Goal: Transaction & Acquisition: Purchase product/service

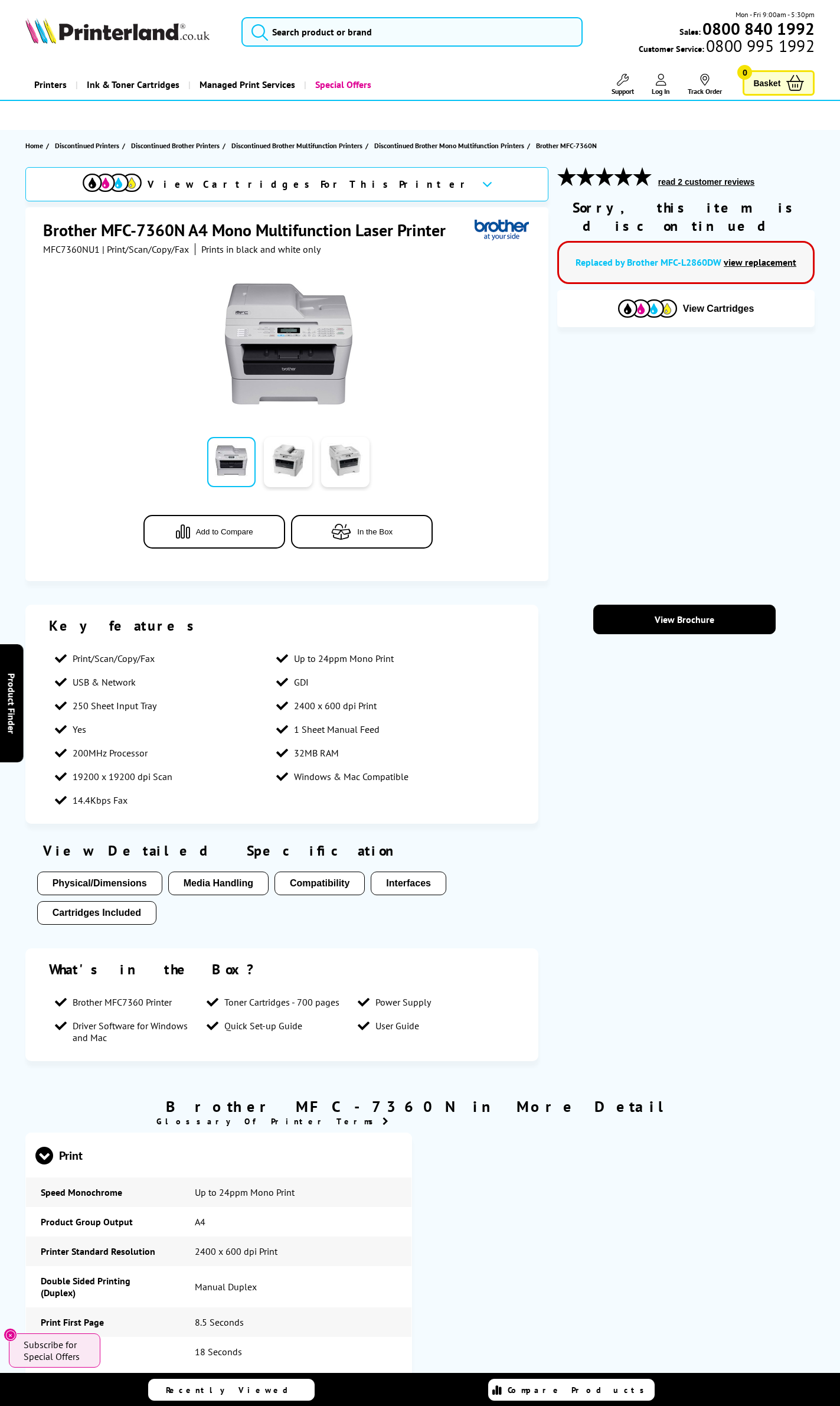
click at [667, 82] on link "Log In" at bounding box center [661, 85] width 18 height 22
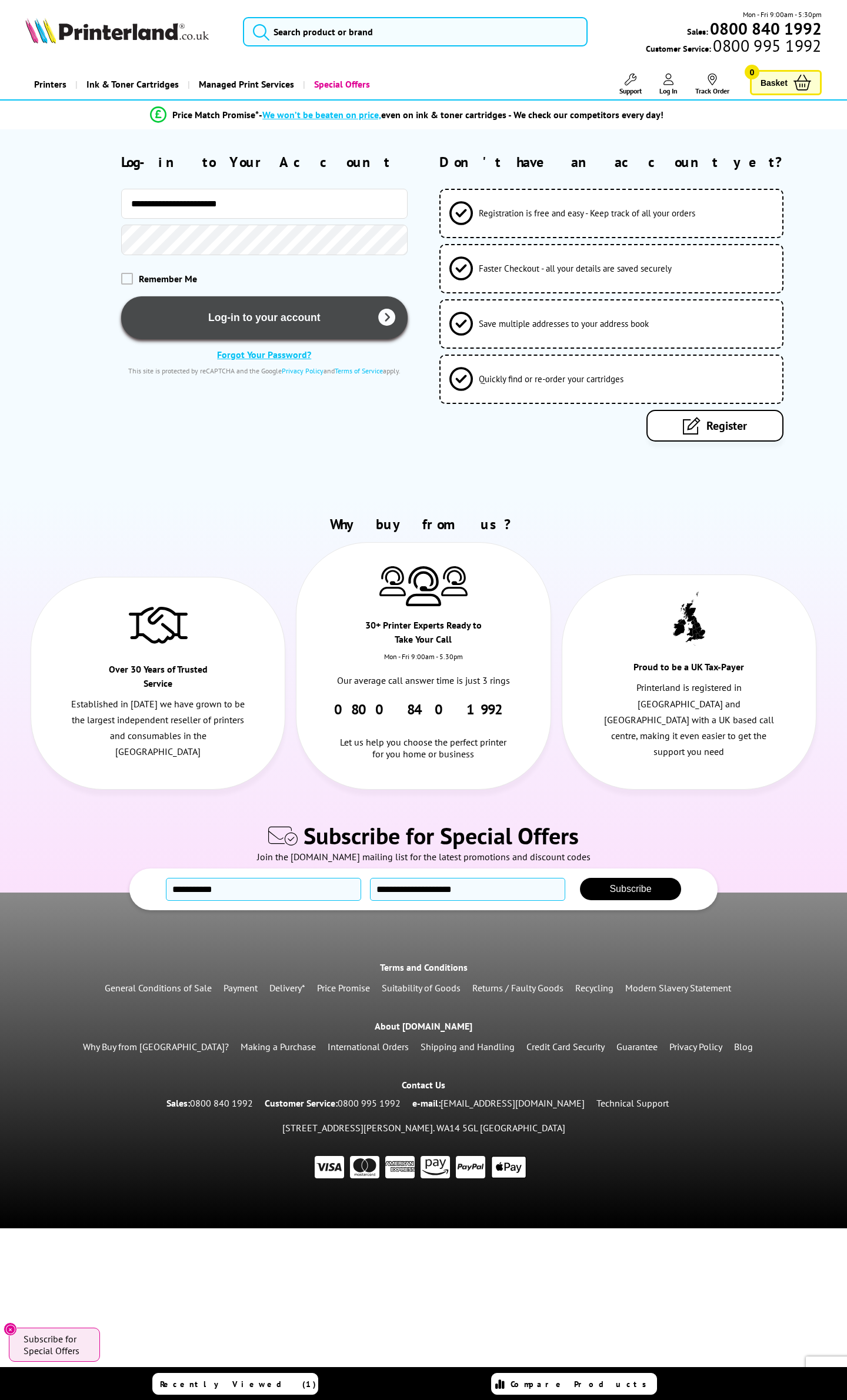
click at [293, 318] on button "Log-in to your account" at bounding box center [264, 318] width 286 height 43
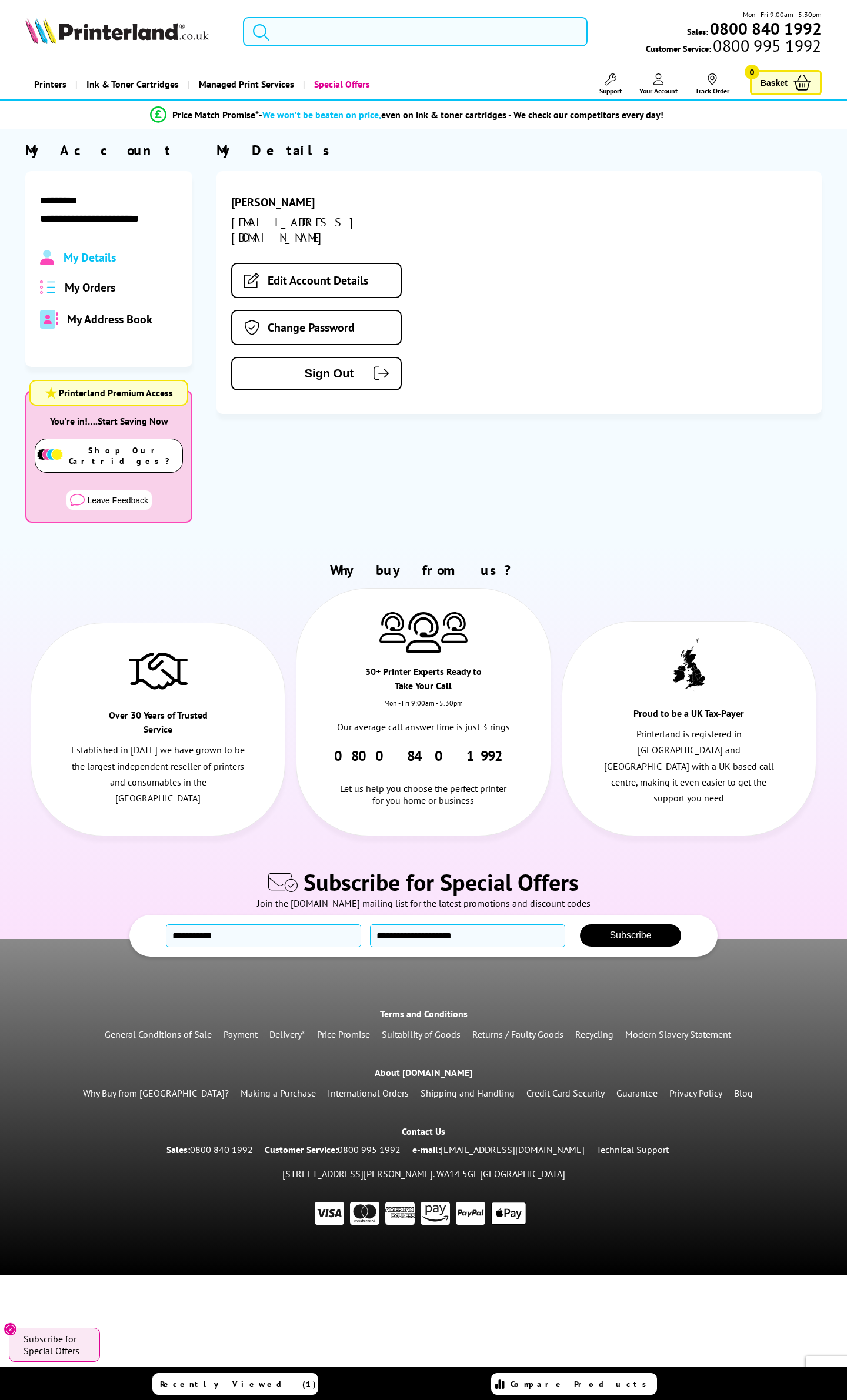
click at [332, 31] on input "search" at bounding box center [415, 31] width 344 height 29
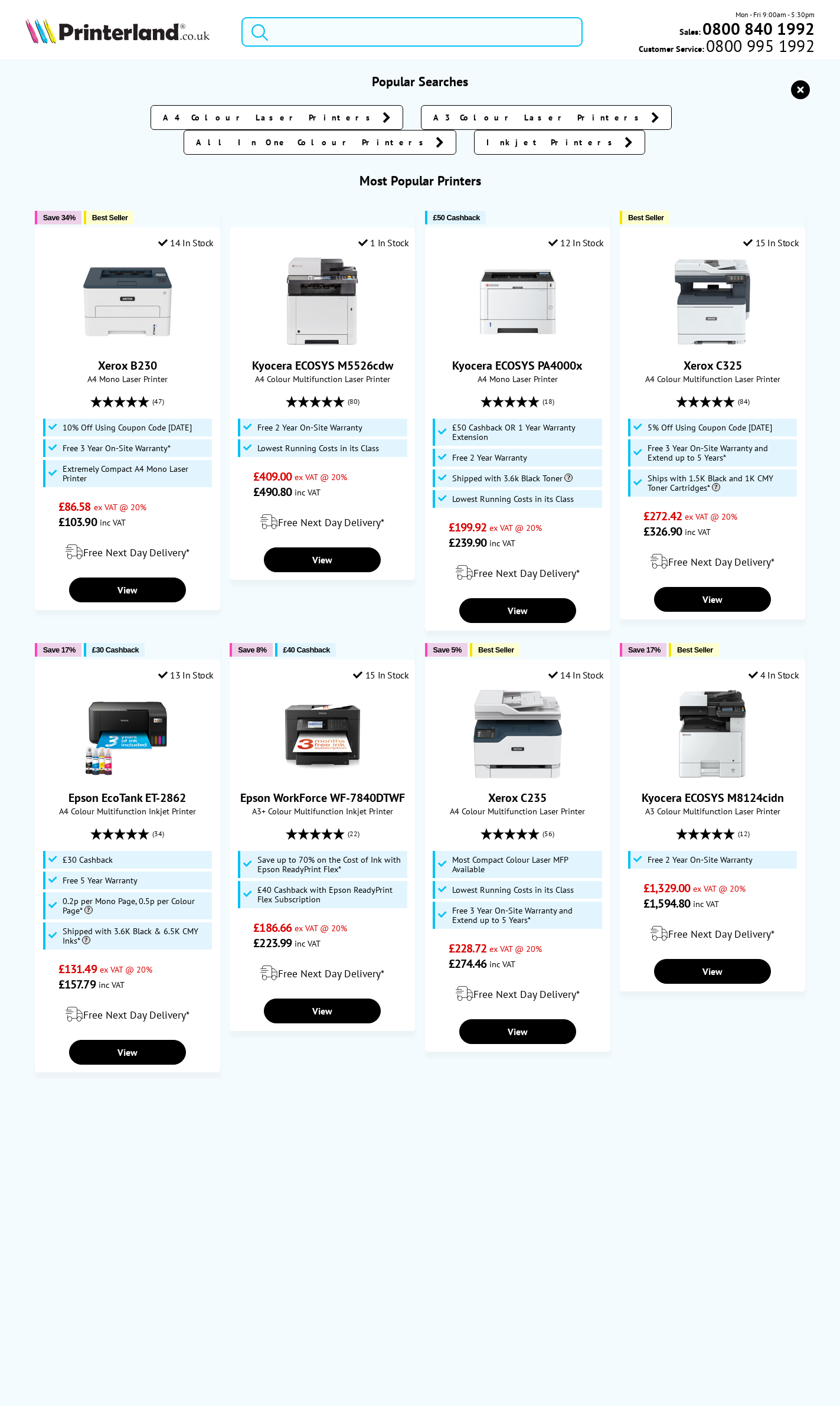
paste input "MFC-7360N"
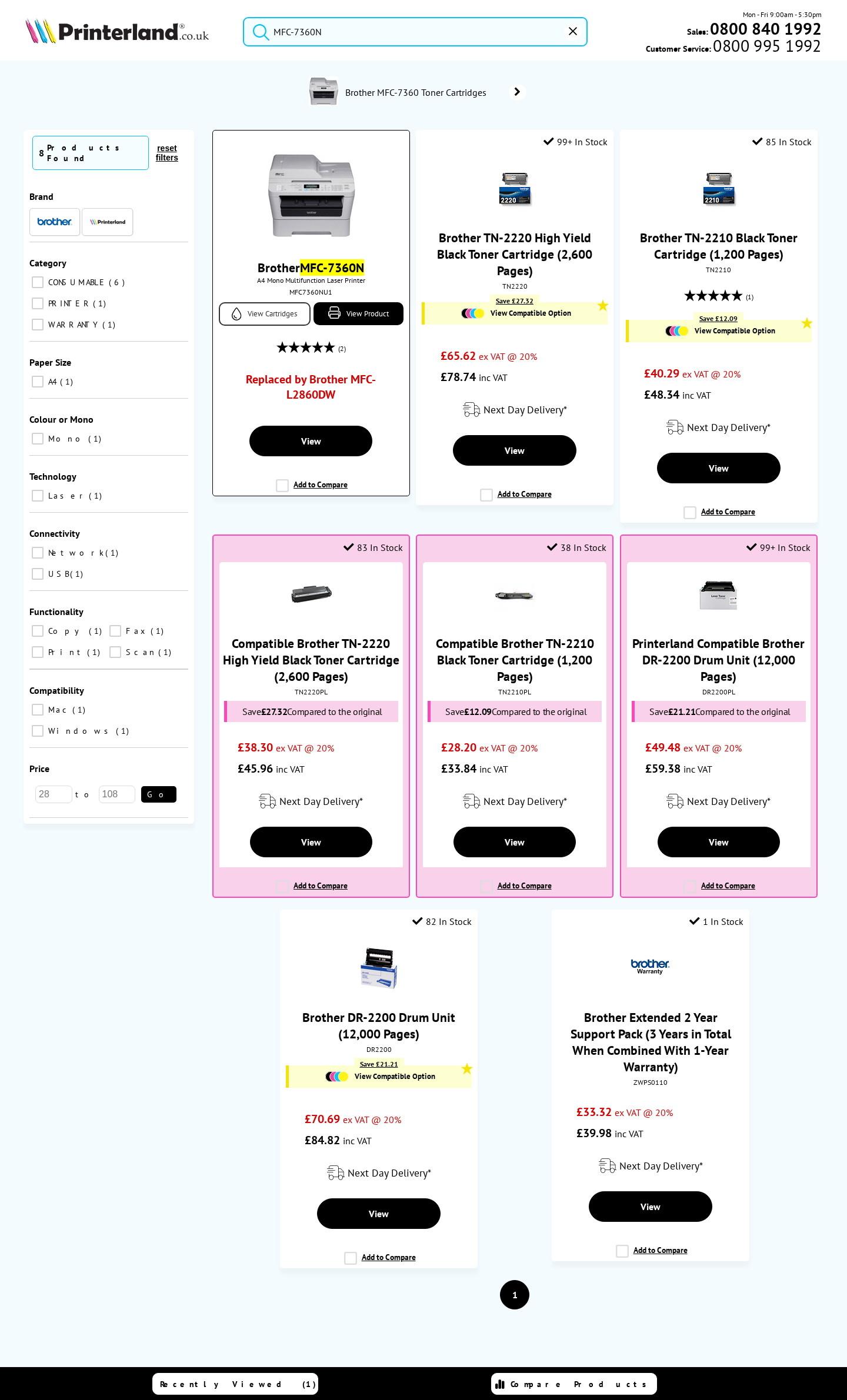
type input "MFC-7360N"
click at [263, 318] on link "View Cartridges" at bounding box center [265, 313] width 92 height 24
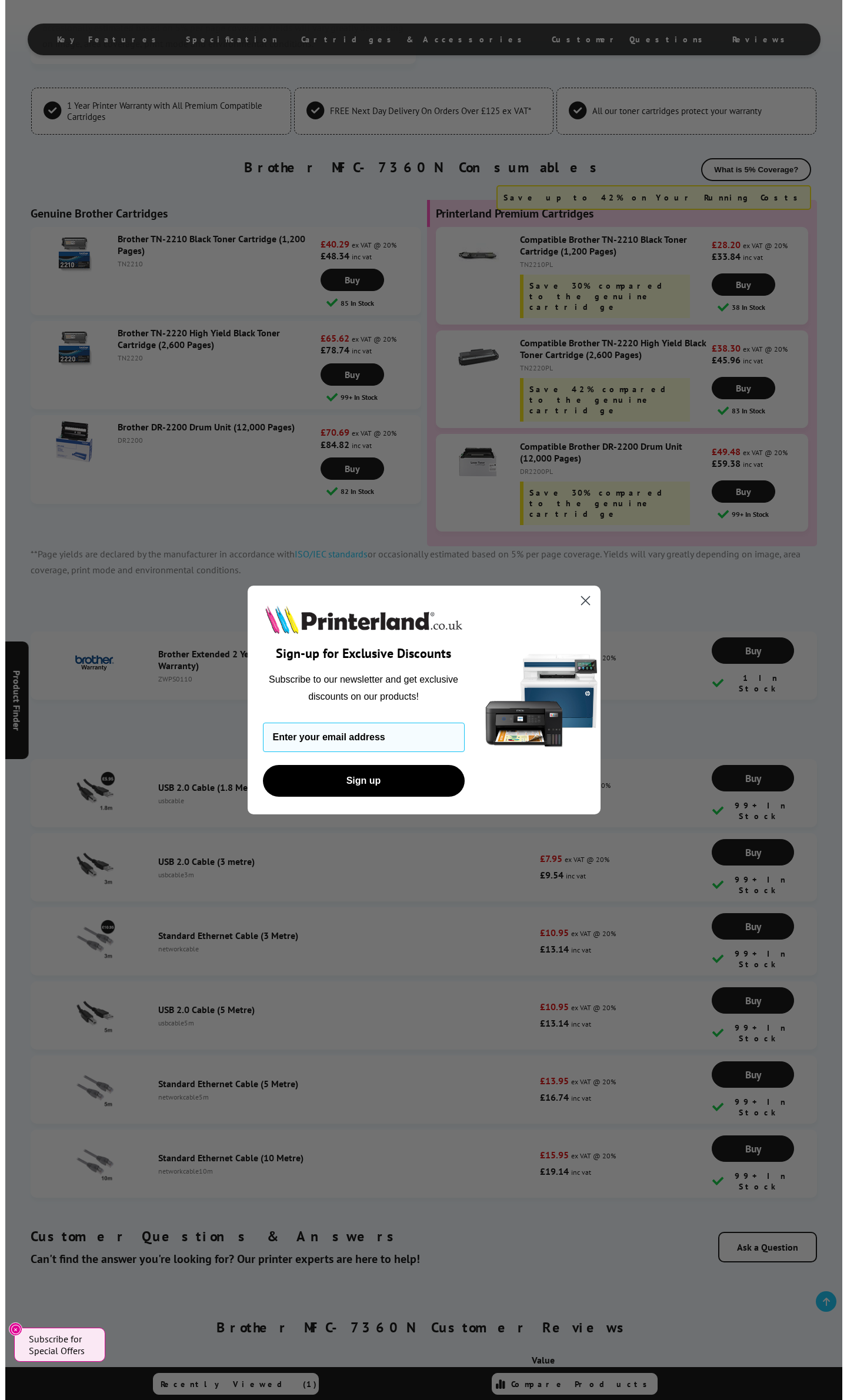
scroll to position [2085, 0]
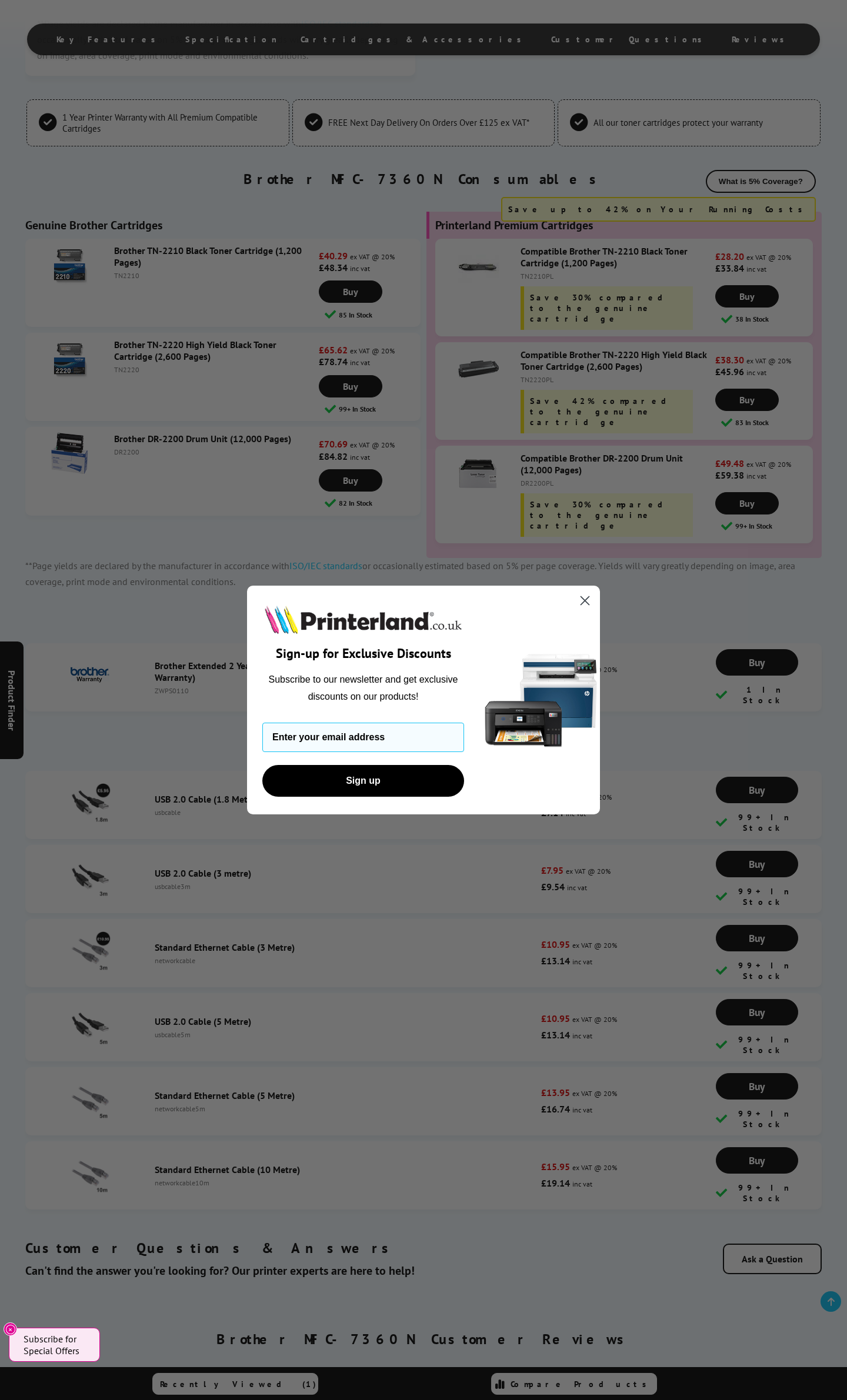
click at [584, 598] on circle "Close dialog" at bounding box center [584, 600] width 20 height 20
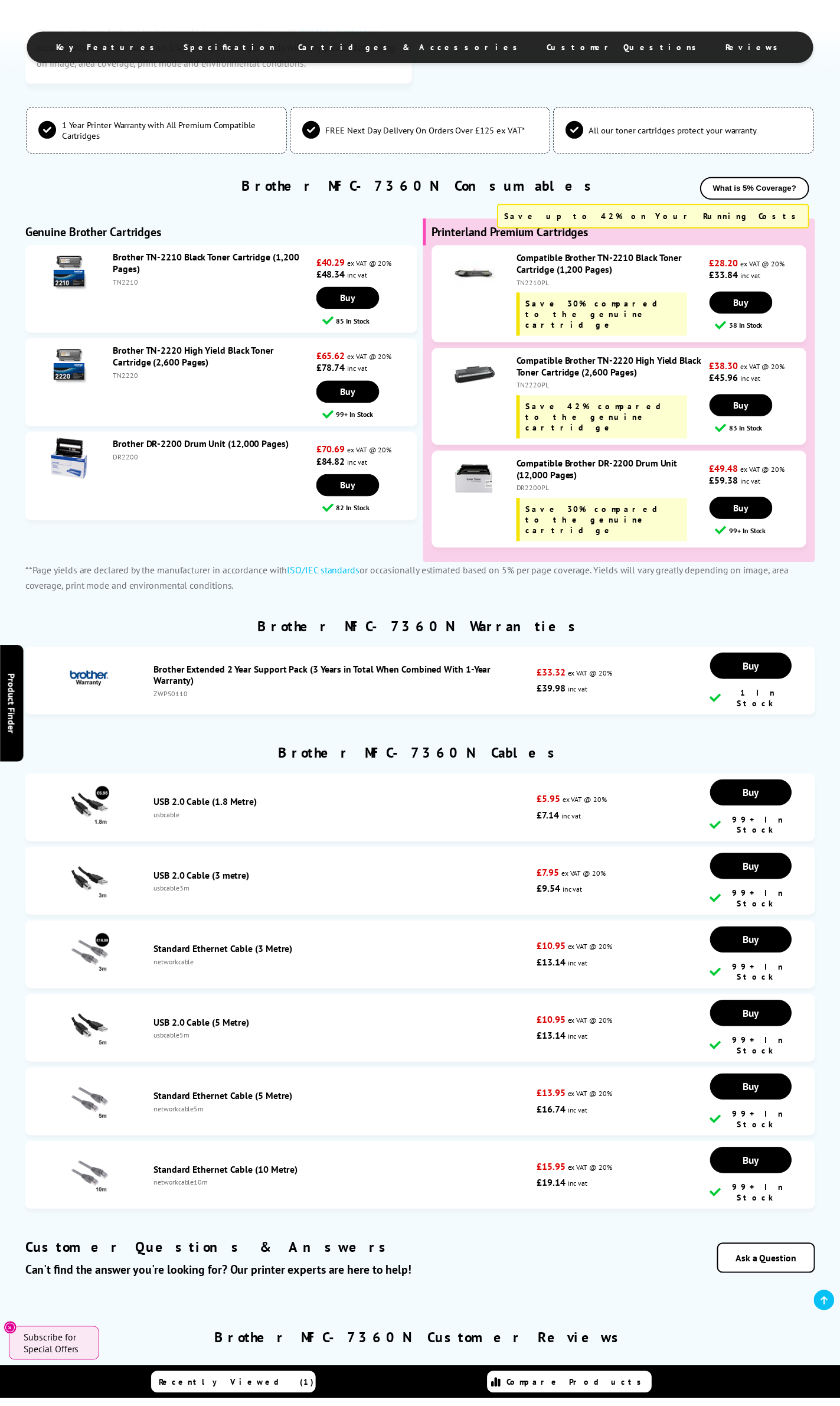
scroll to position [2106, 0]
